Goal: Navigation & Orientation: Find specific page/section

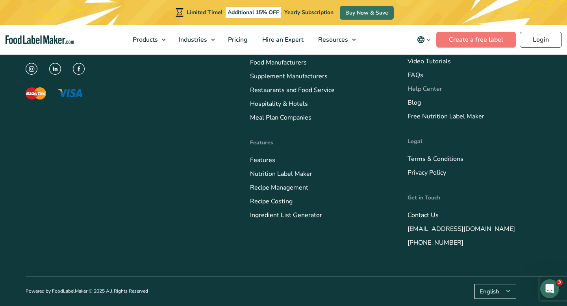
scroll to position [3230, 0]
click at [426, 52] on link "About us" at bounding box center [421, 47] width 26 height 9
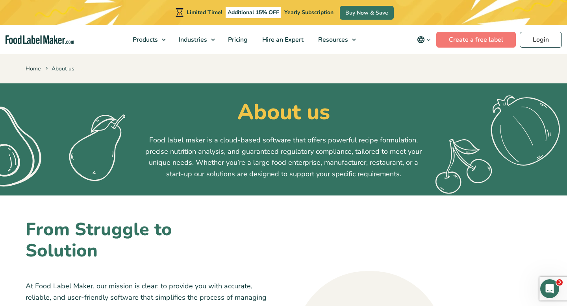
scroll to position [2, 0]
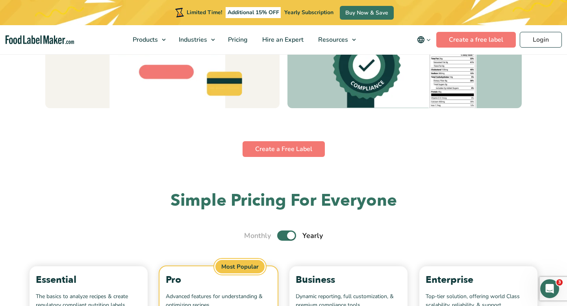
scroll to position [2334, 0]
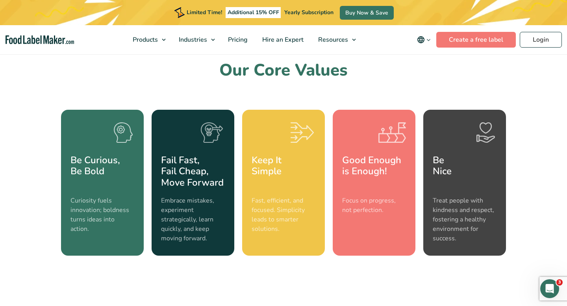
scroll to position [672, 0]
